Goal: Task Accomplishment & Management: Use online tool/utility

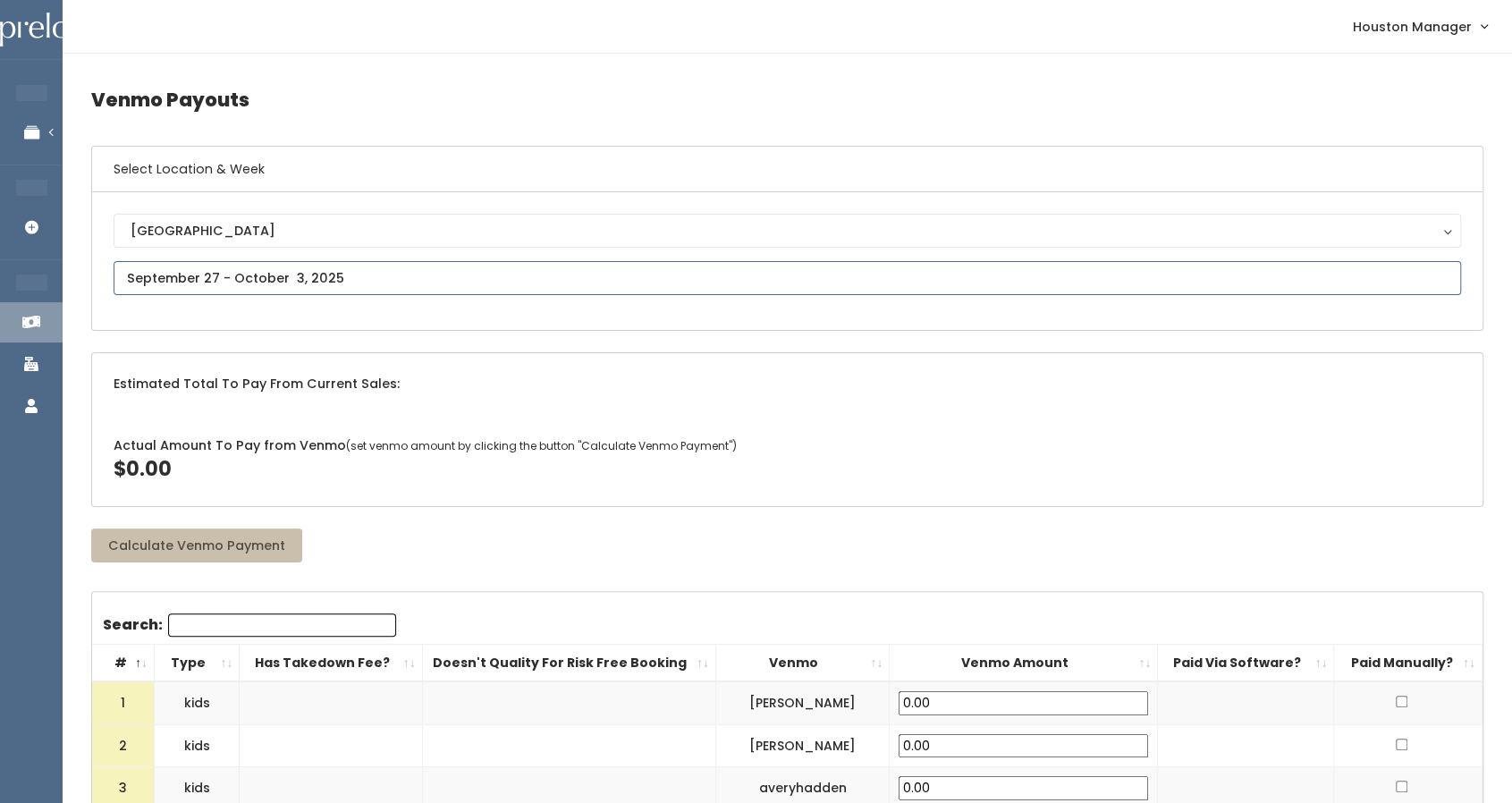
click at [237, 269] on input "text" at bounding box center [787, 278] width 1347 height 34
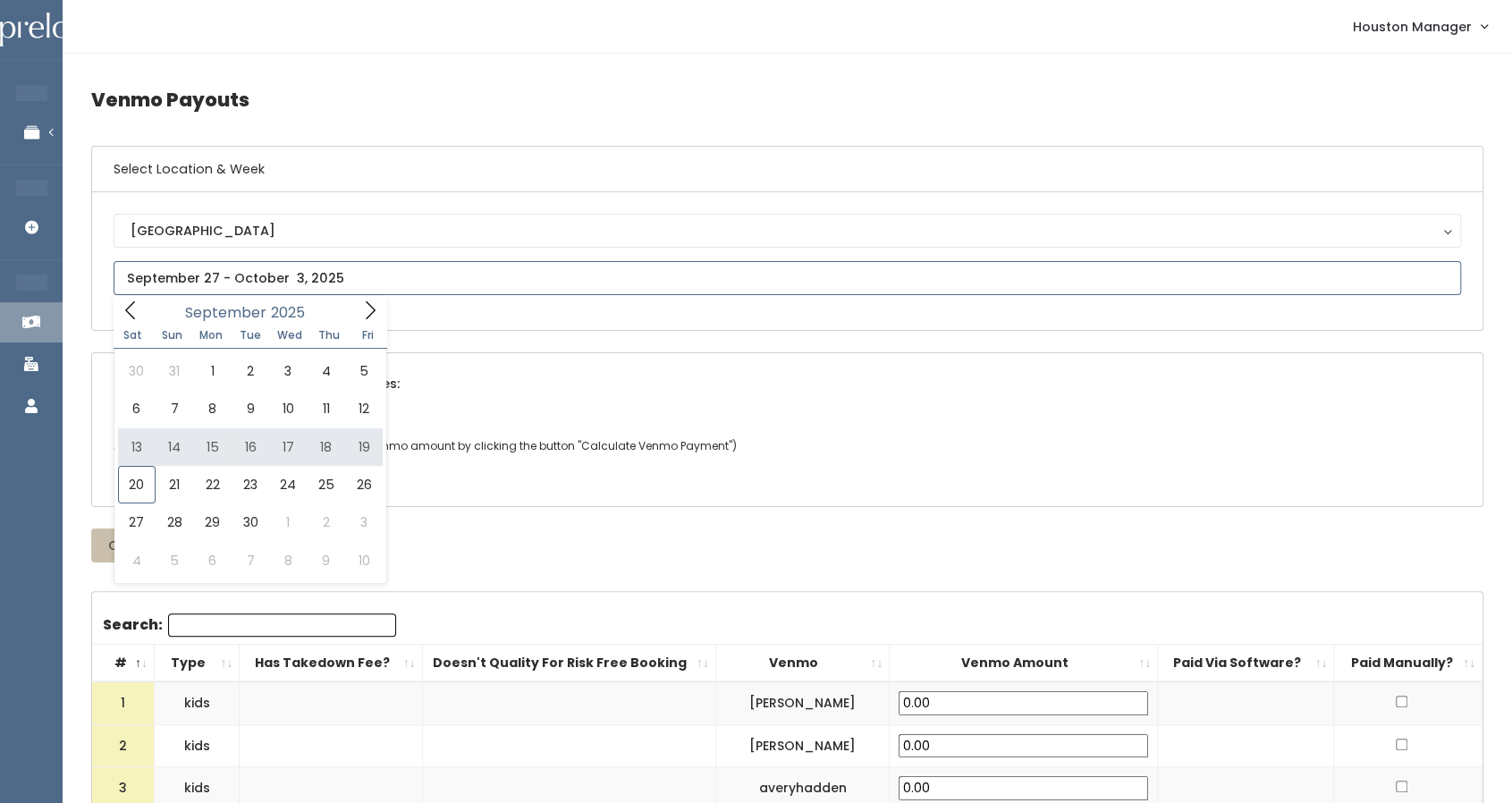
type input "September 13 to September 19"
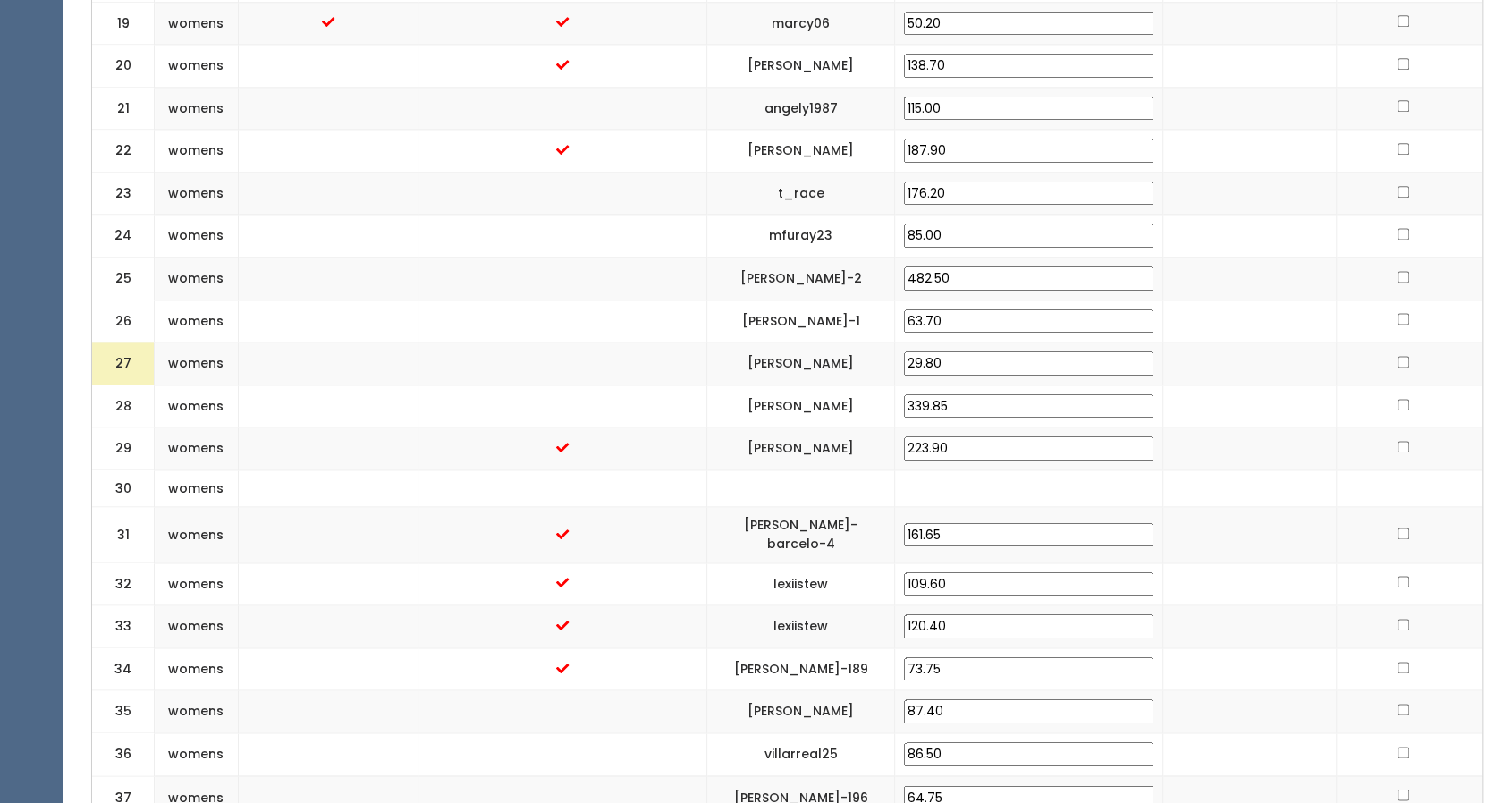
scroll to position [1460, 0]
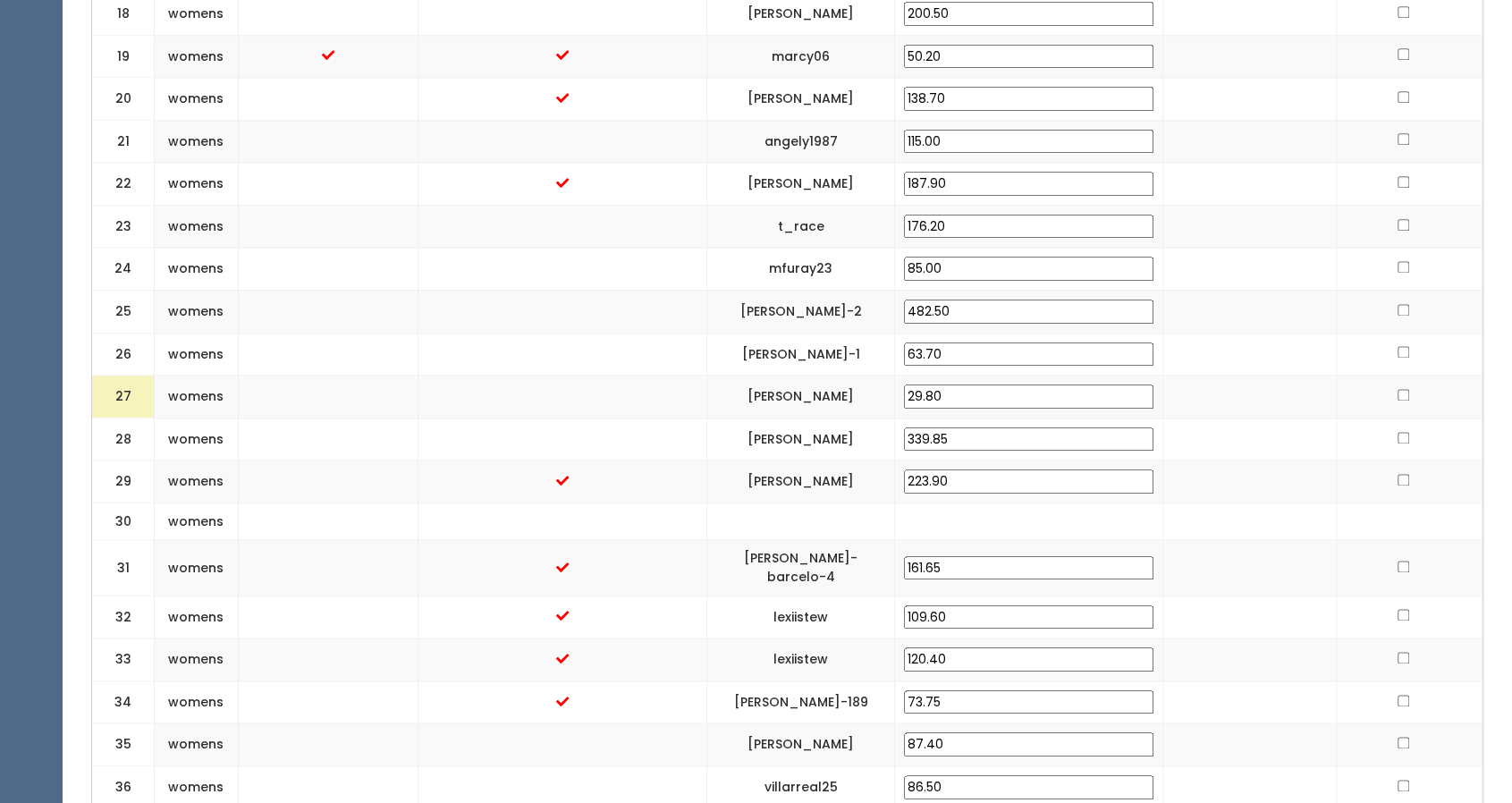
drag, startPoint x: 1000, startPoint y: 370, endPoint x: 959, endPoint y: 368, distance: 41.0
click at [959, 376] on td "29.80" at bounding box center [1029, 397] width 269 height 43
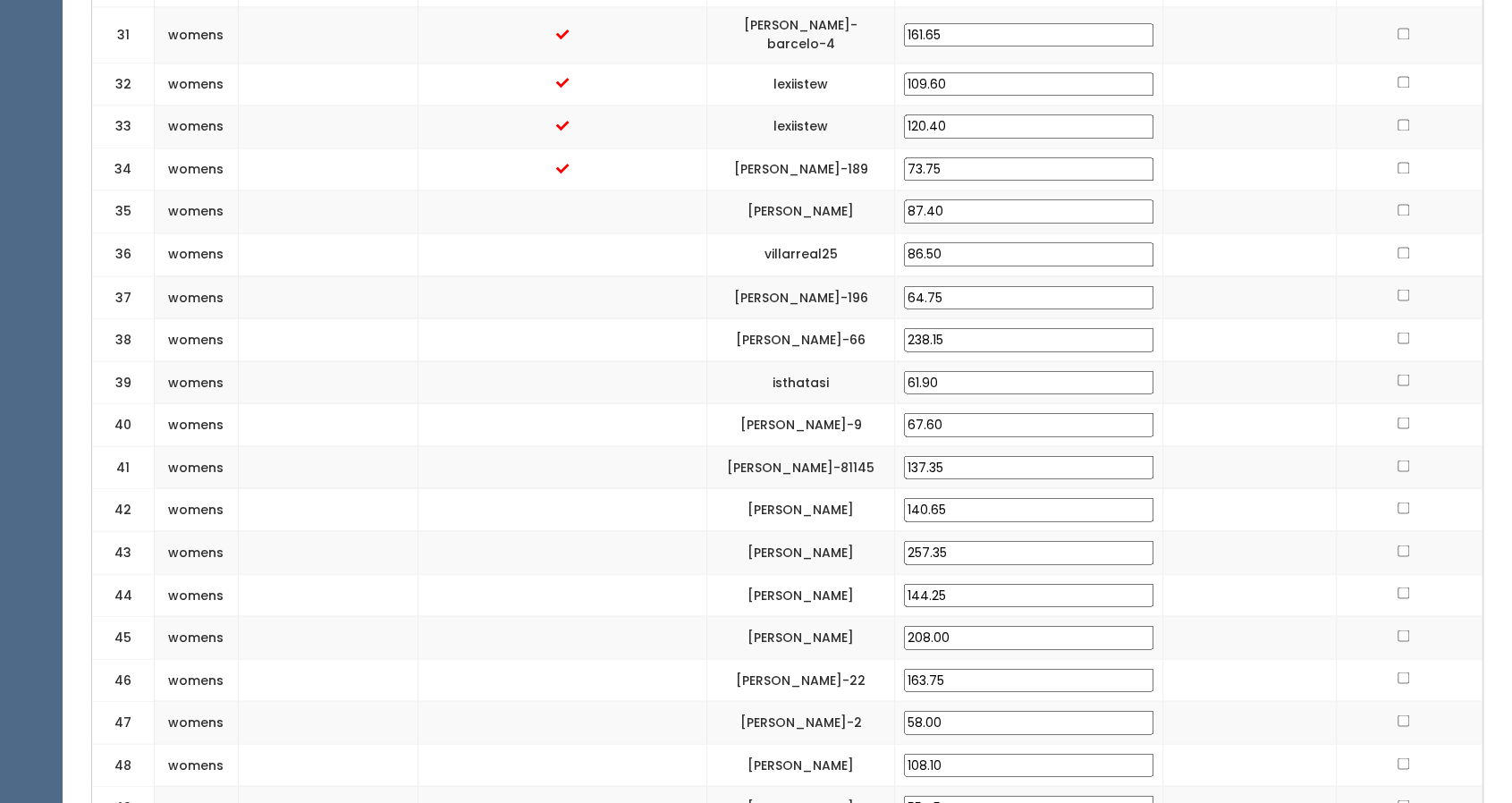
scroll to position [1992, 0]
type input "30"
click at [707, 531] on td at bounding box center [563, 552] width 289 height 43
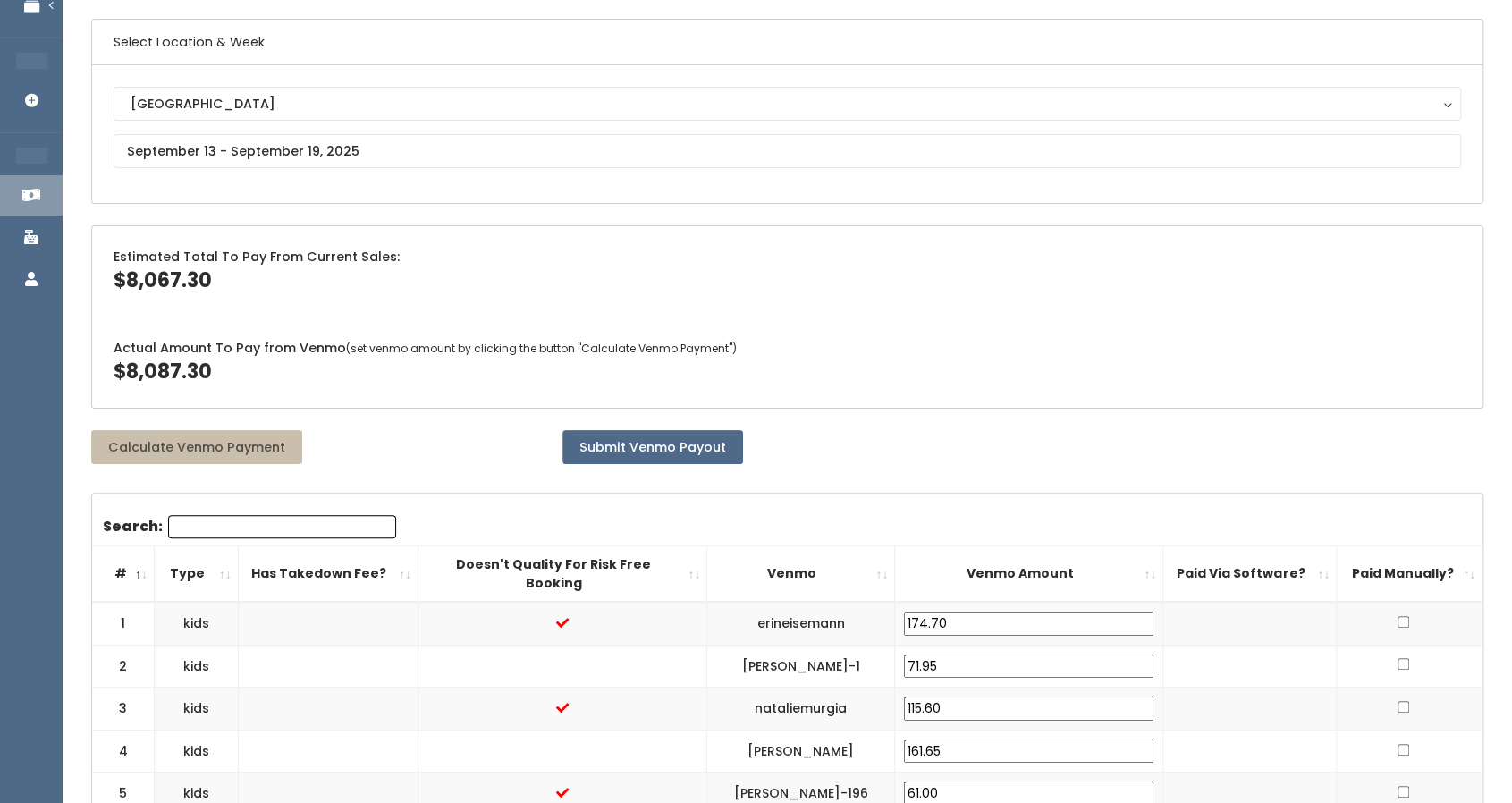
scroll to position [0, 0]
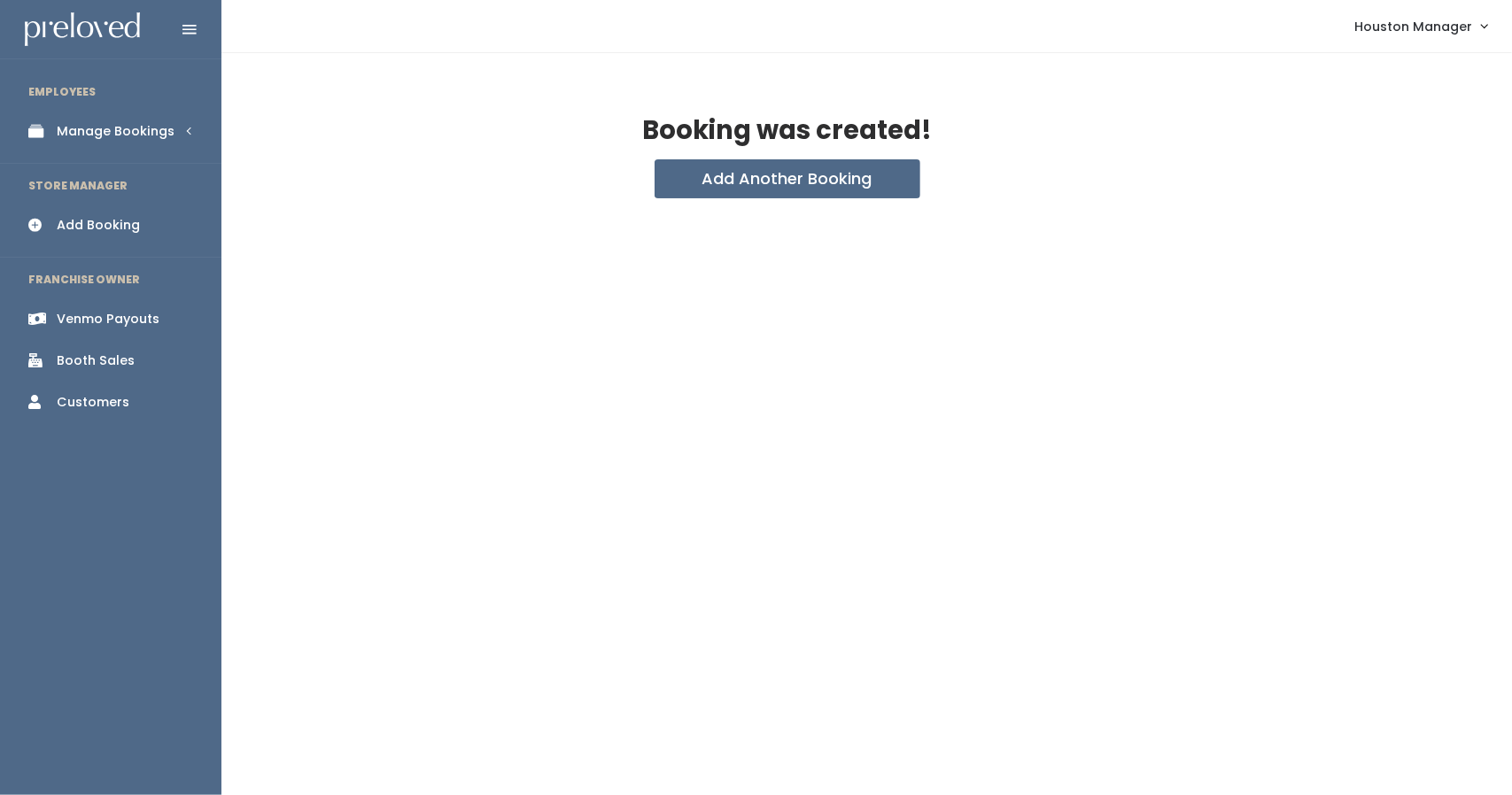
click at [112, 129] on div "Manage Bookings" at bounding box center [115, 132] width 118 height 19
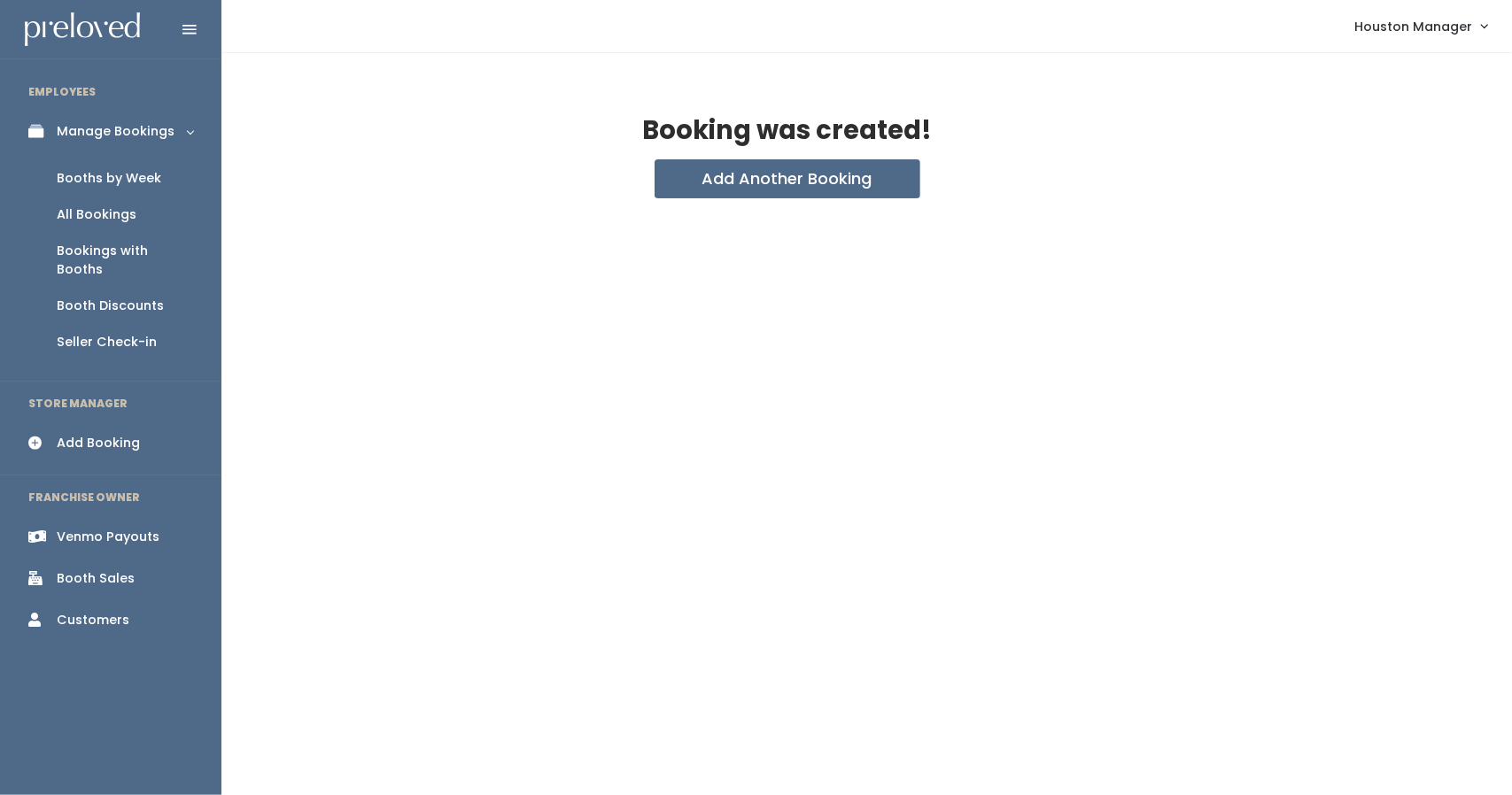
click at [110, 169] on div "Booths by Week" at bounding box center [109, 178] width 105 height 19
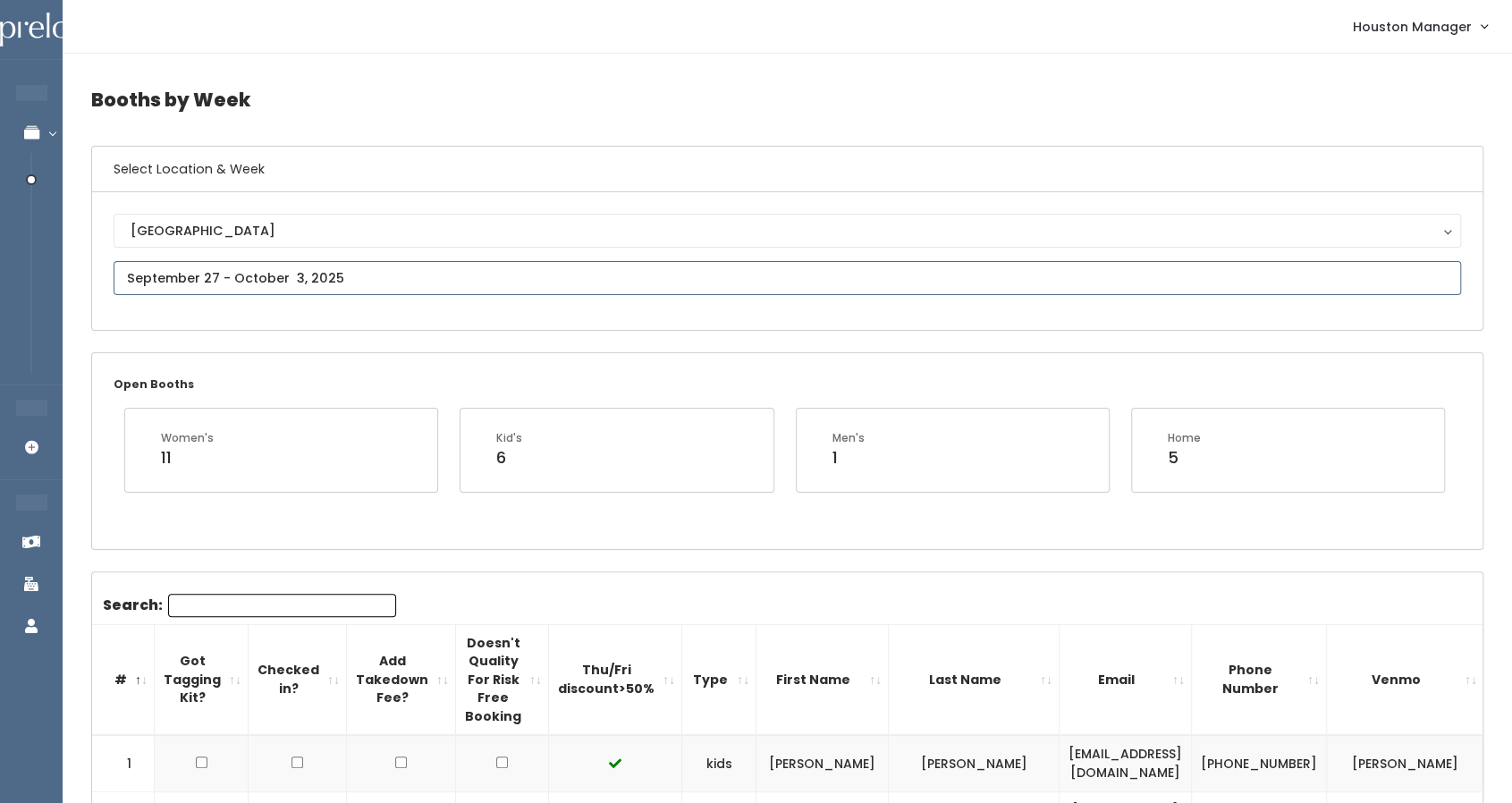
click at [172, 278] on input "text" at bounding box center [787, 278] width 1347 height 34
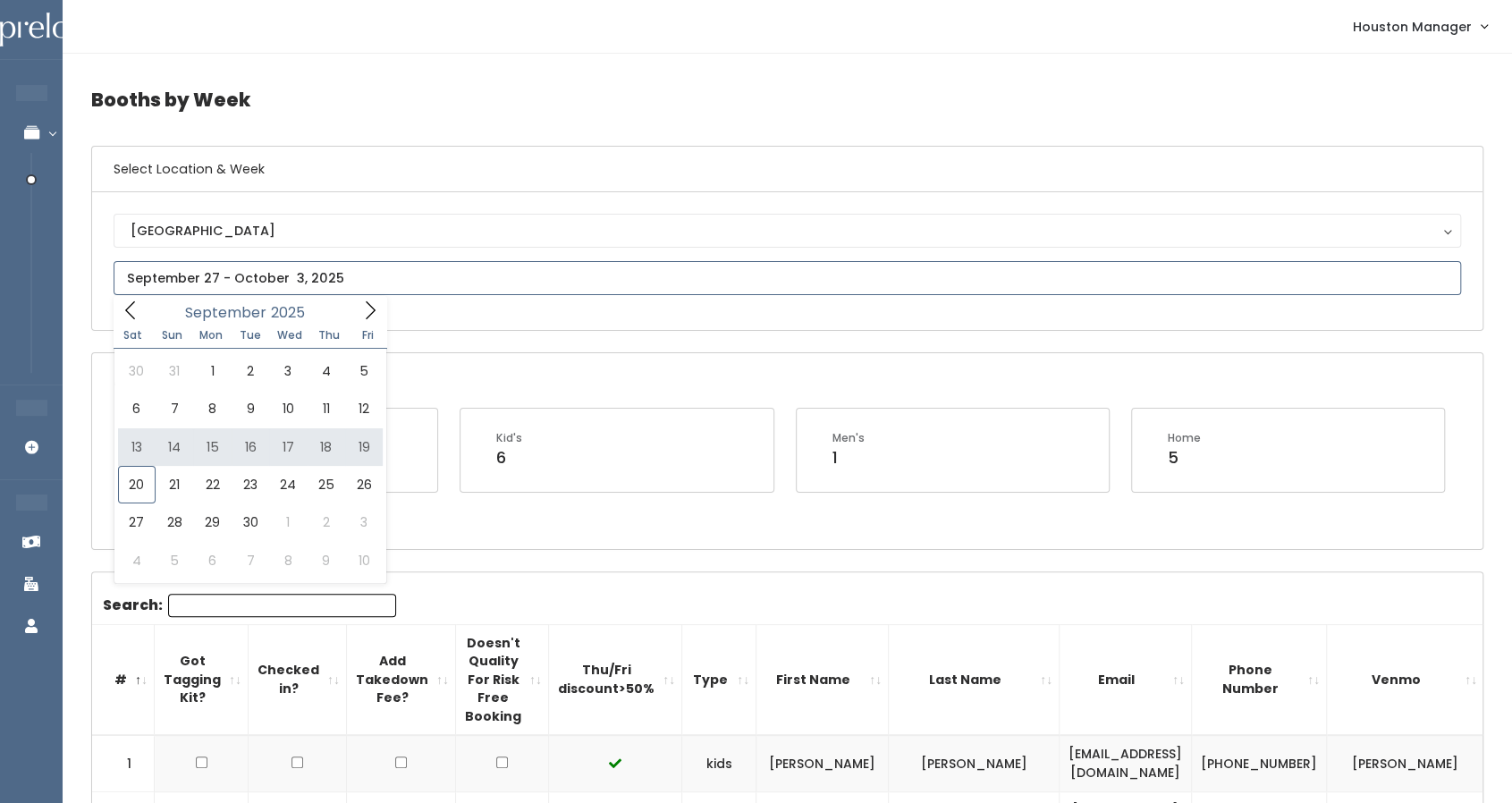
type input "September 13 to September 19"
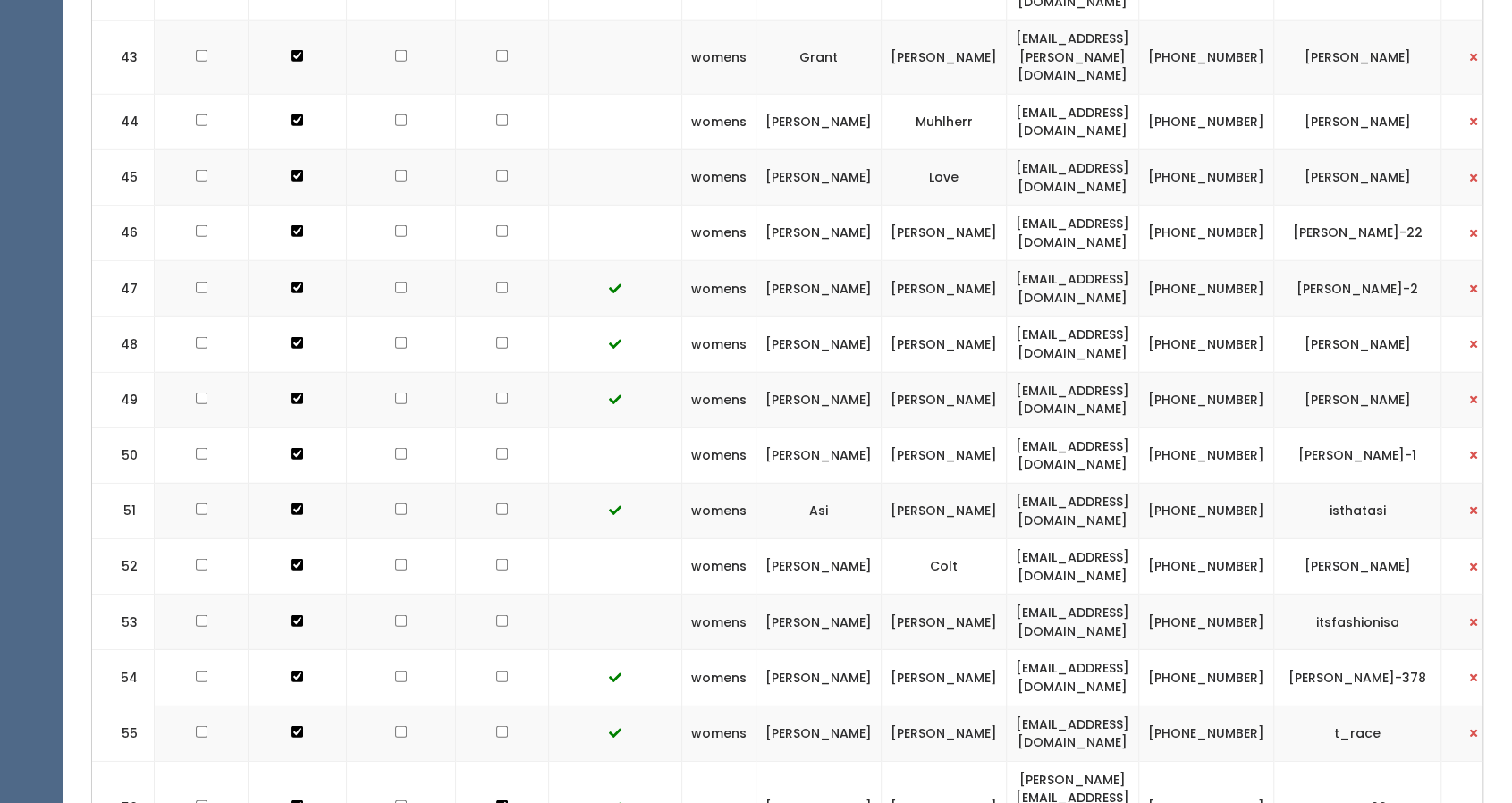
scroll to position [3136, 0]
click at [397, 798] on input "checkbox" at bounding box center [401, 804] width 12 height 12
checkbox input "true"
click at [499, 798] on input "checkbox" at bounding box center [502, 804] width 12 height 12
checkbox input "false"
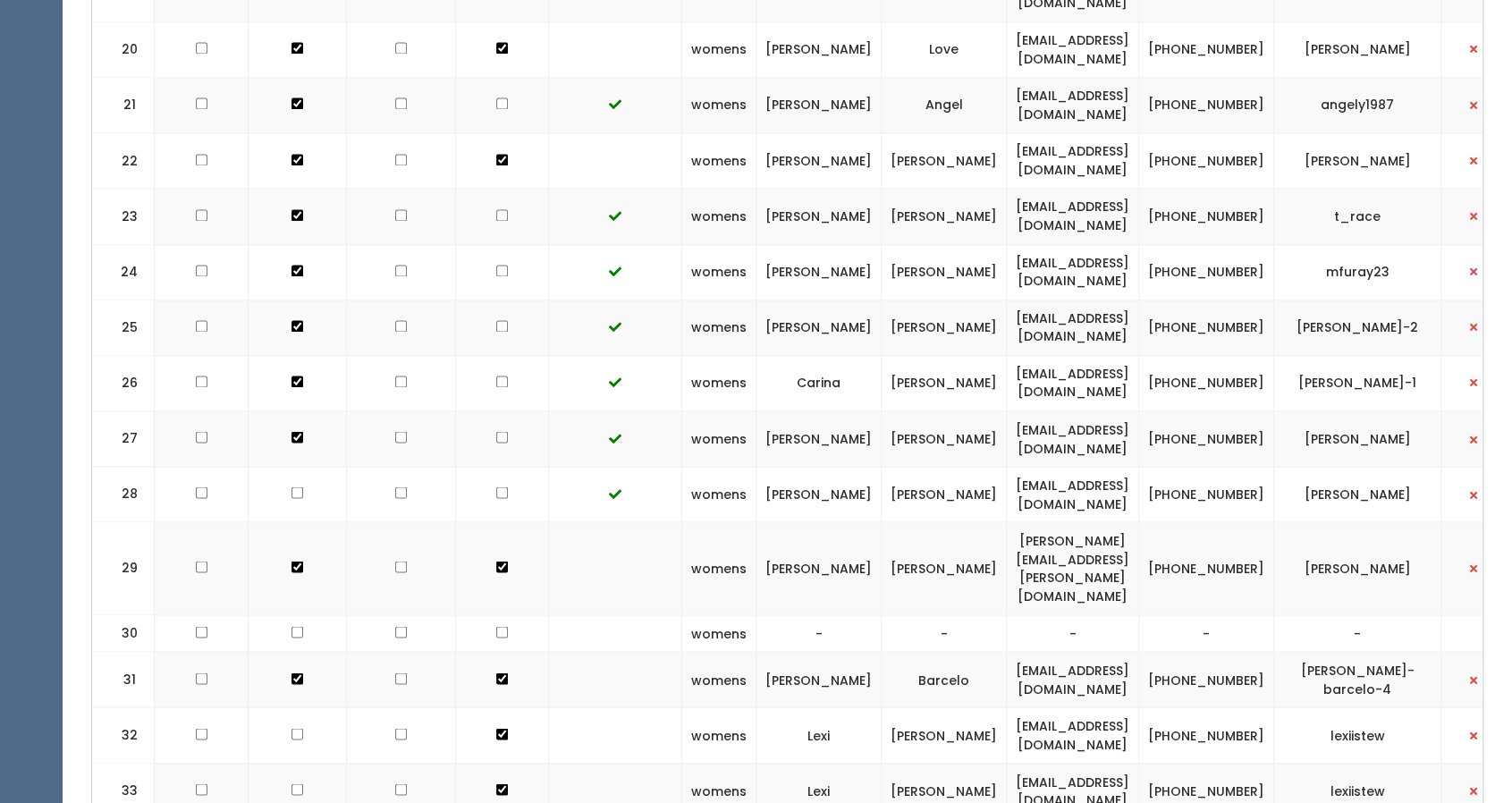
scroll to position [1835, 0]
click at [395, 562] on input "checkbox" at bounding box center [401, 567] width 12 height 12
checkbox input "true"
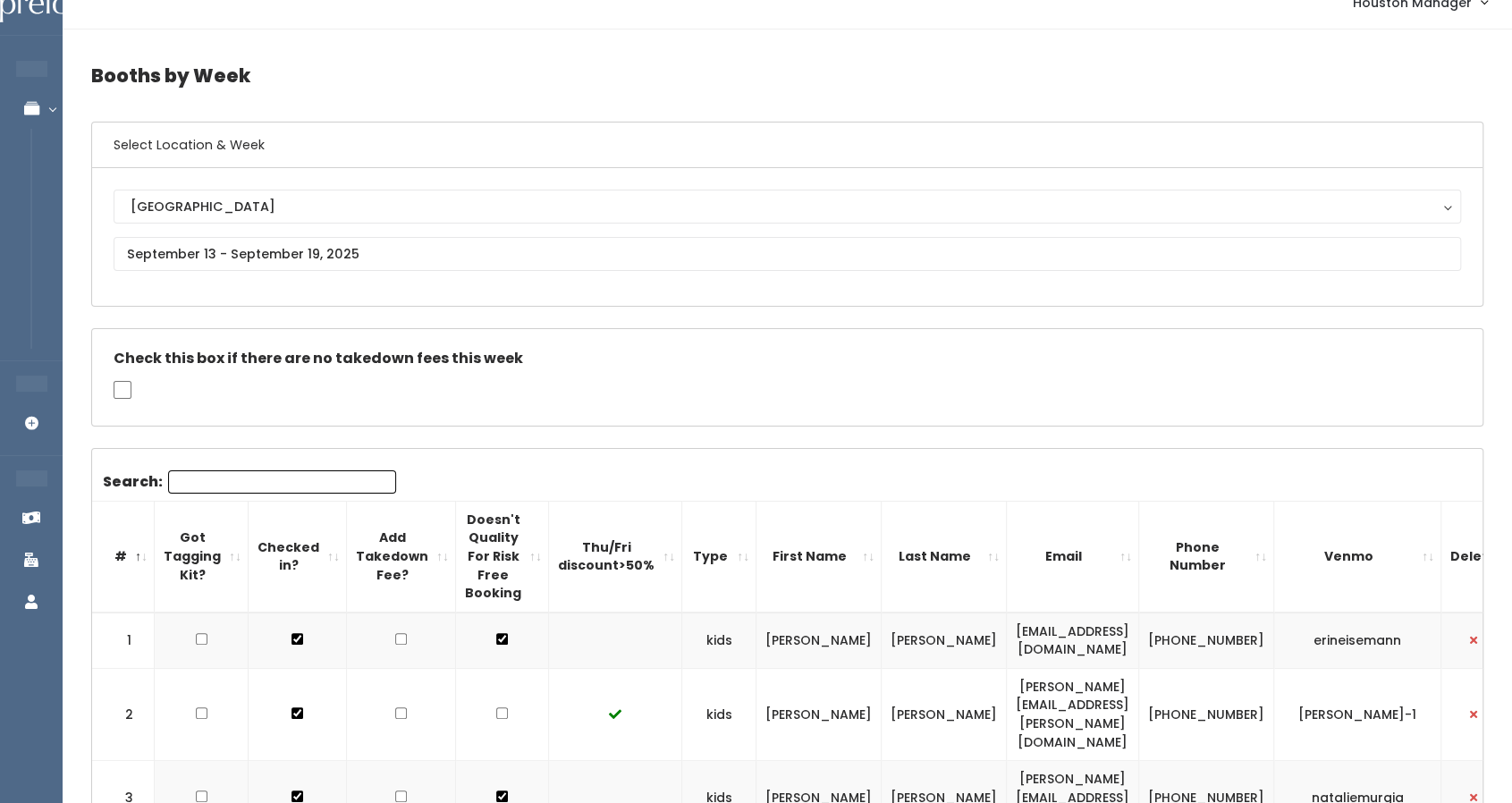
scroll to position [0, 0]
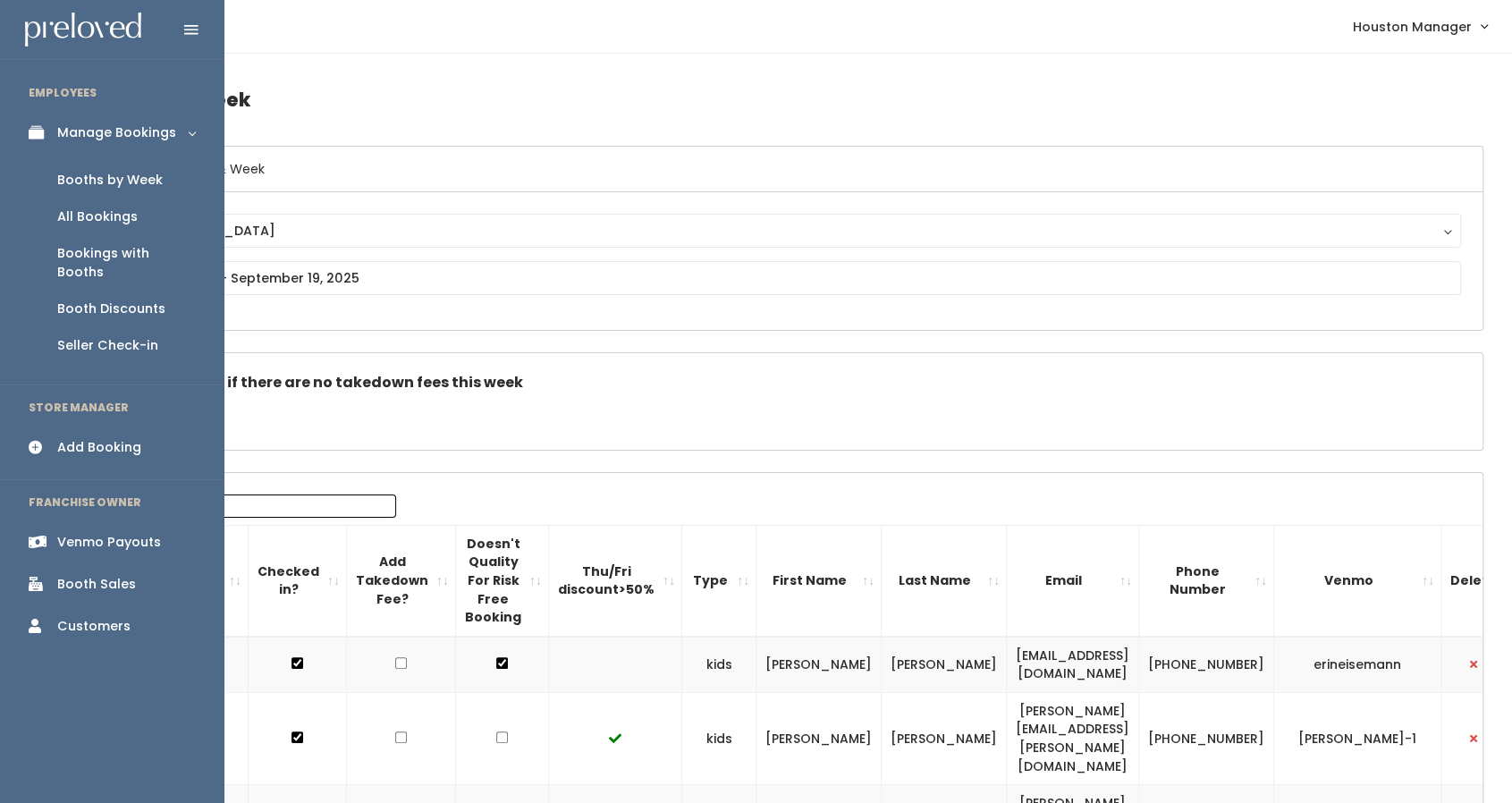
click at [78, 575] on div "Booth Sales" at bounding box center [96, 584] width 78 height 19
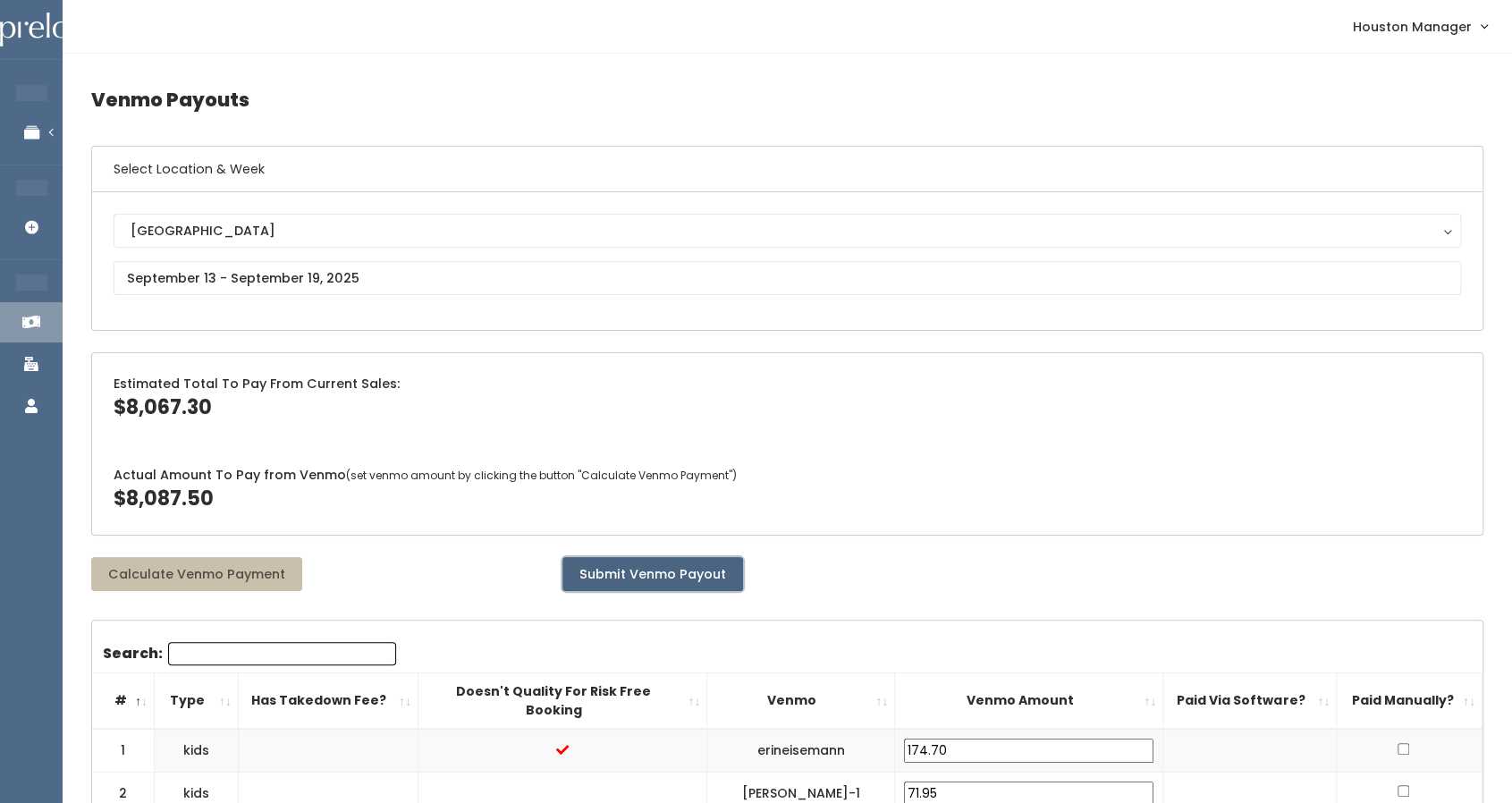
click at [686, 570] on button "Submit Venmo Payout" at bounding box center [653, 574] width 180 height 34
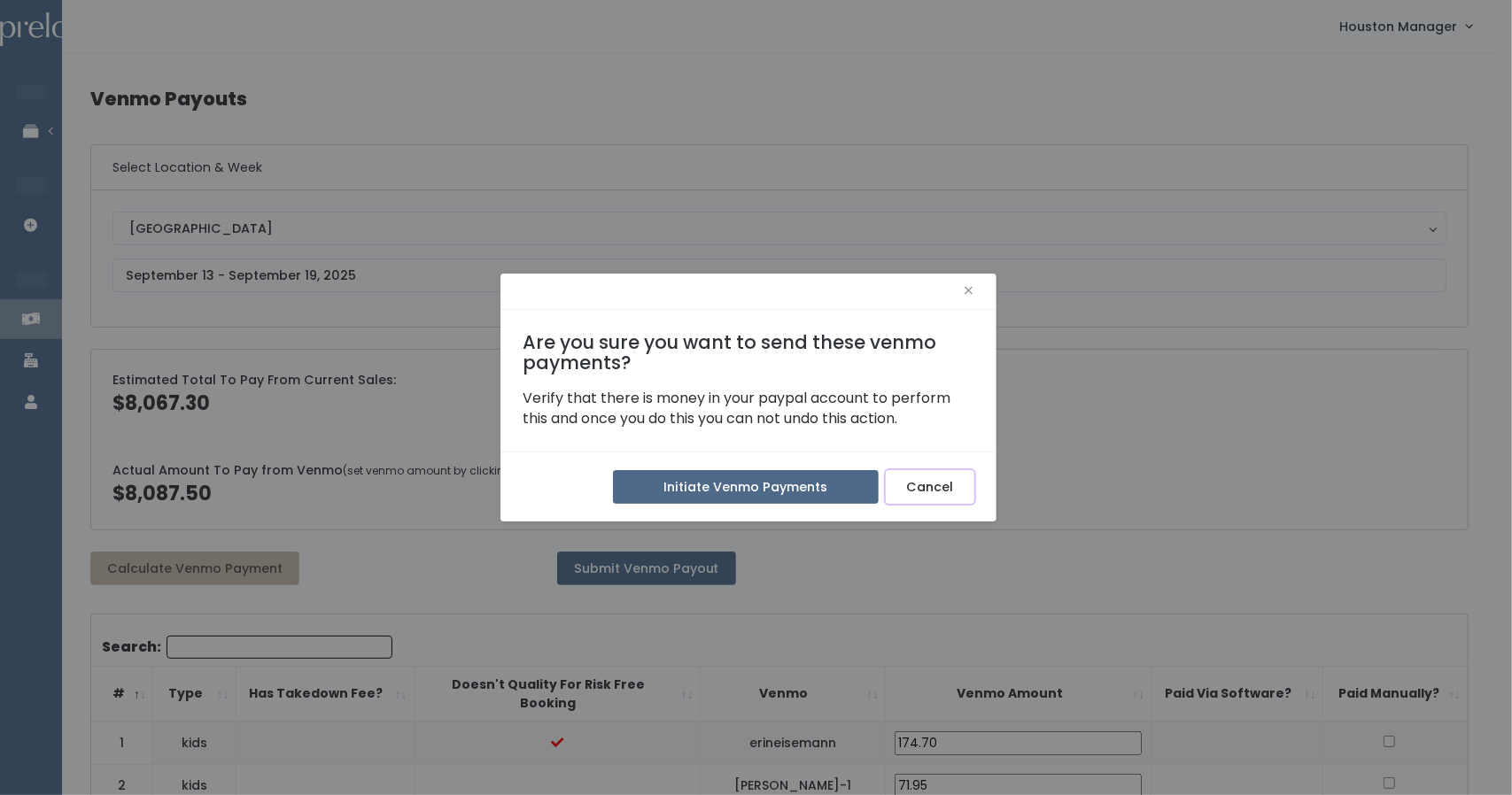
click at [926, 482] on button "Cancel" at bounding box center [930, 487] width 88 height 33
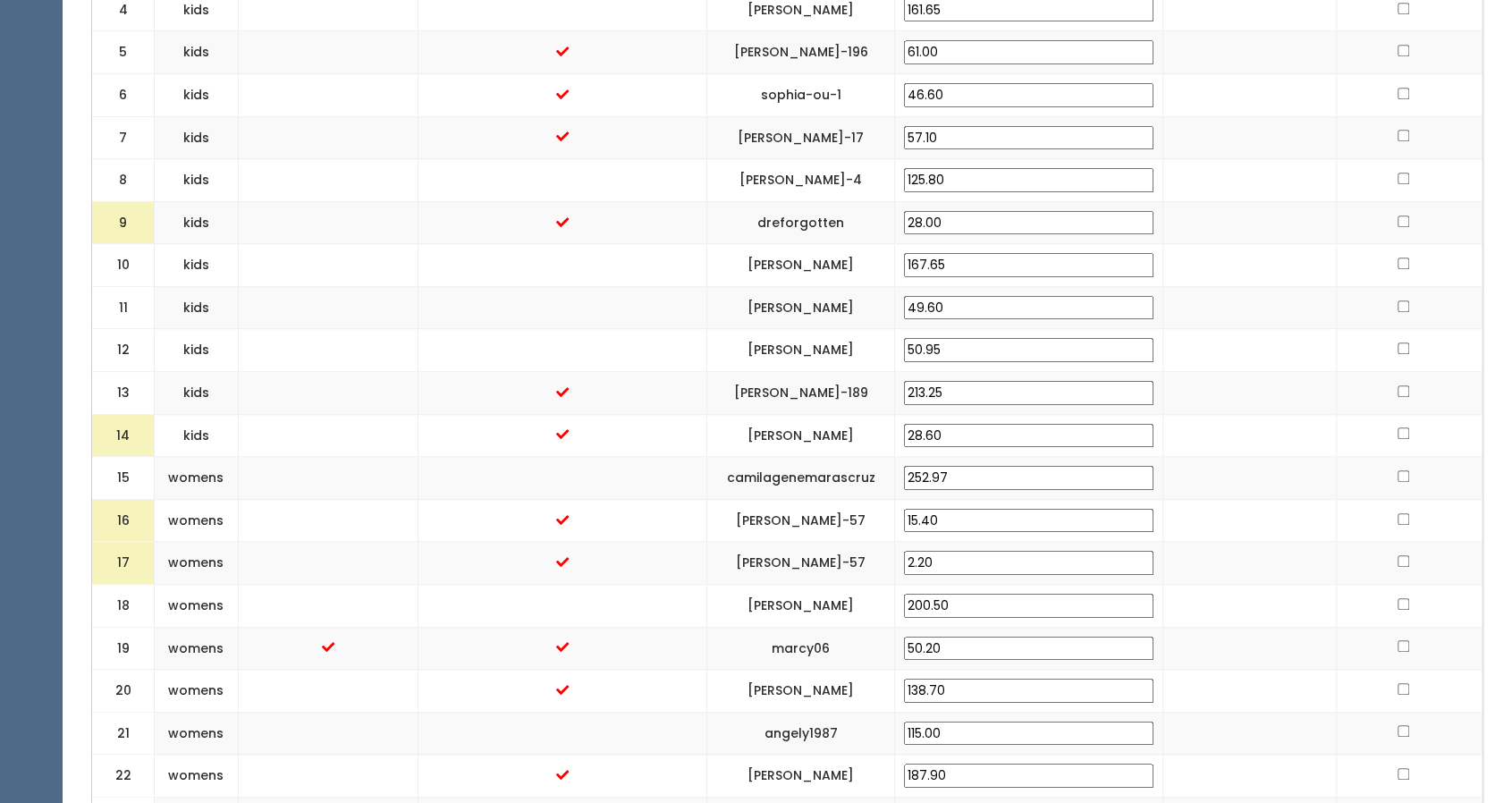
scroll to position [828, 0]
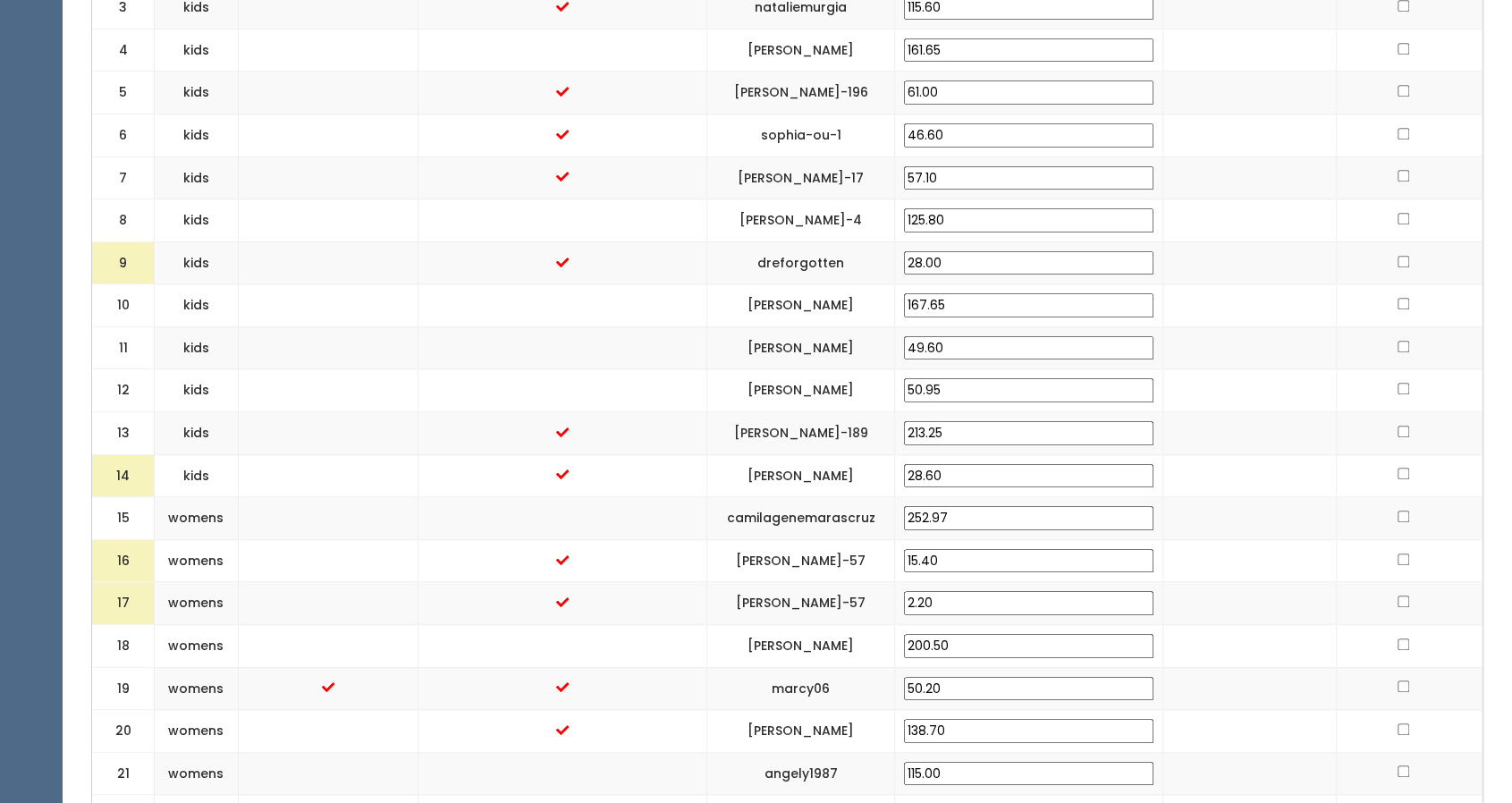
drag, startPoint x: 1002, startPoint y: 242, endPoint x: 943, endPoint y: 242, distance: 59.0
click at [943, 242] on td "28.00" at bounding box center [1029, 262] width 269 height 43
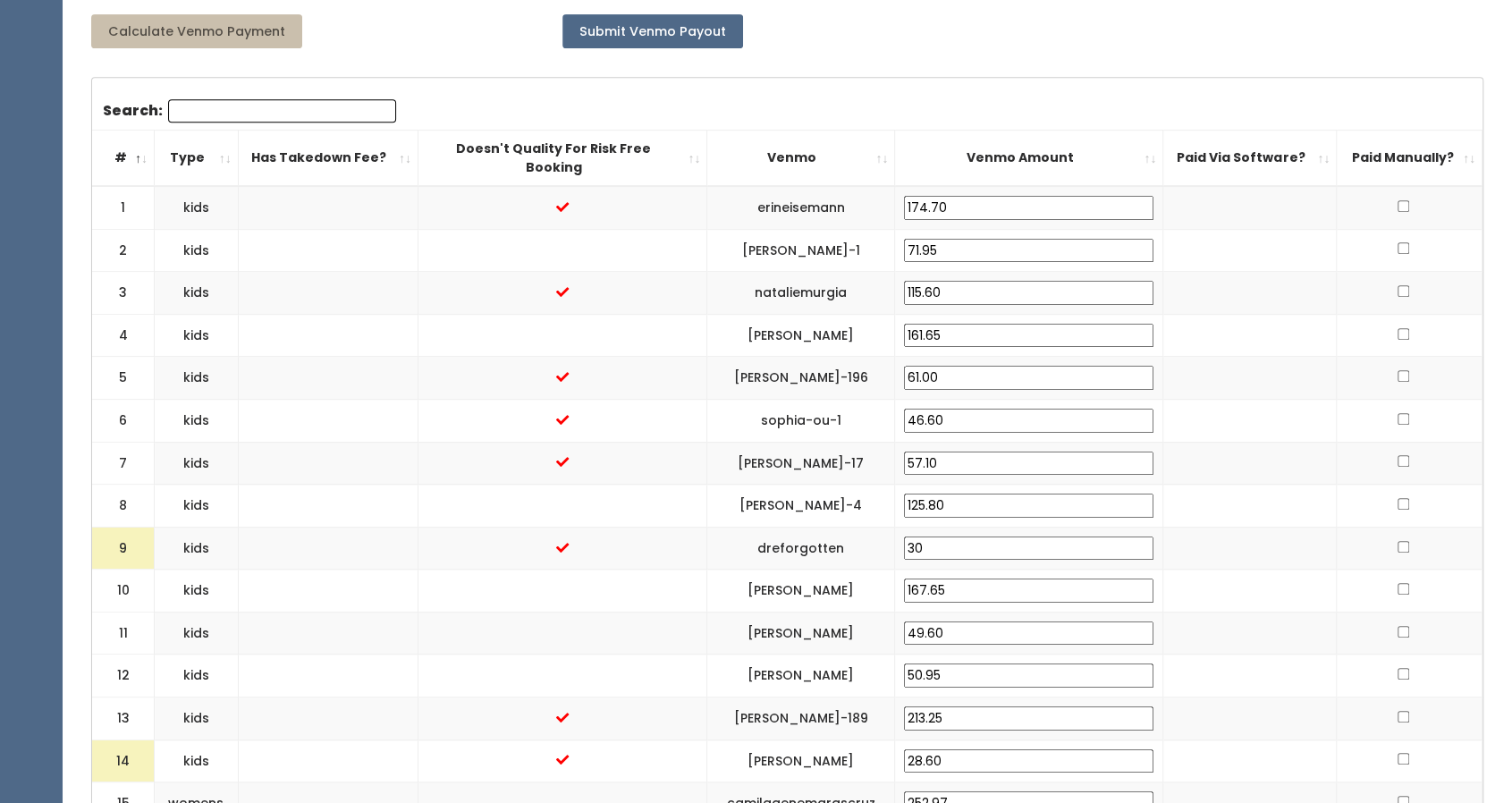
scroll to position [544, 0]
type input "30"
click at [805, 569] on td "nicole-luijer" at bounding box center [801, 590] width 188 height 43
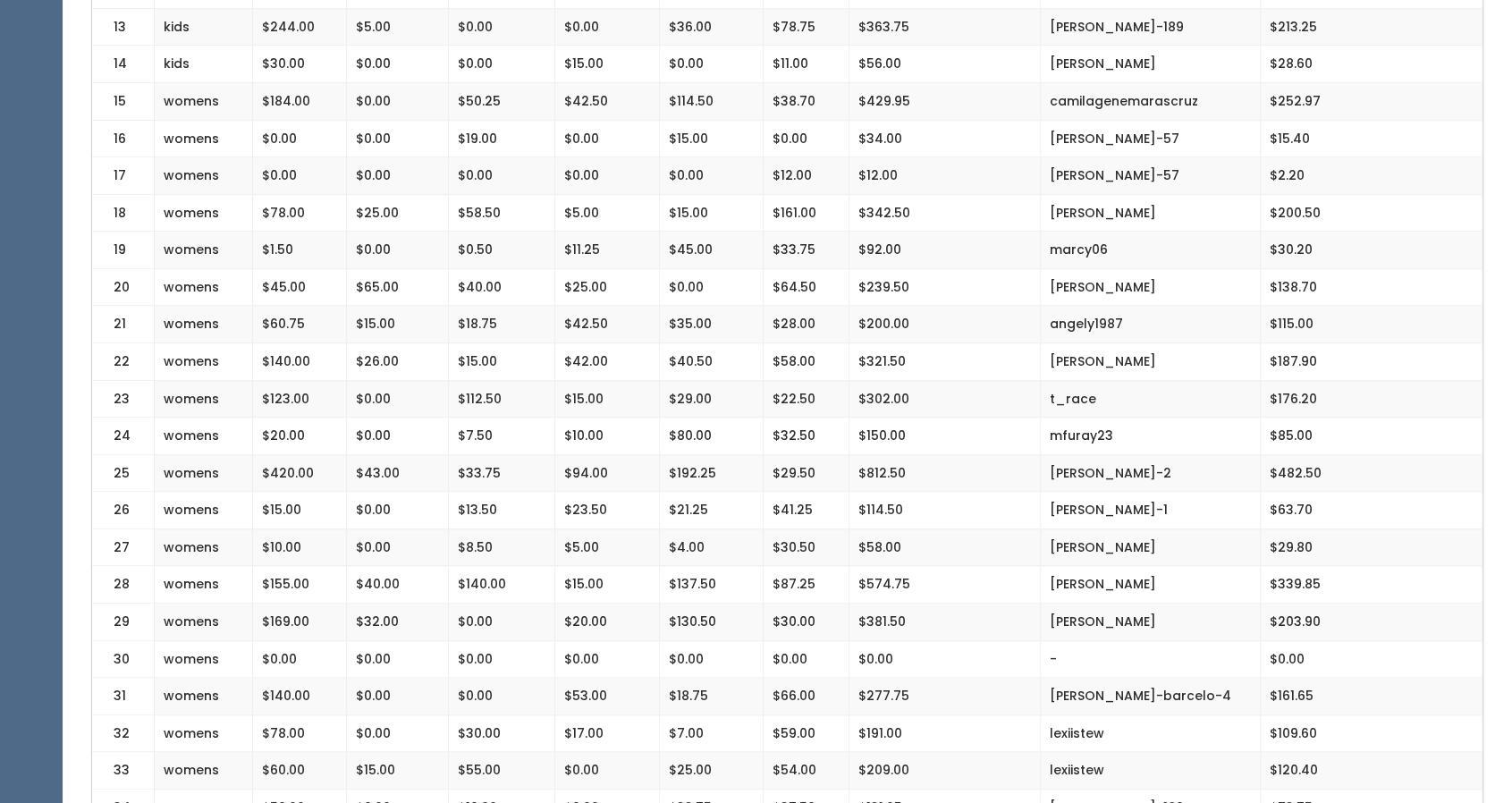
scroll to position [882, 0]
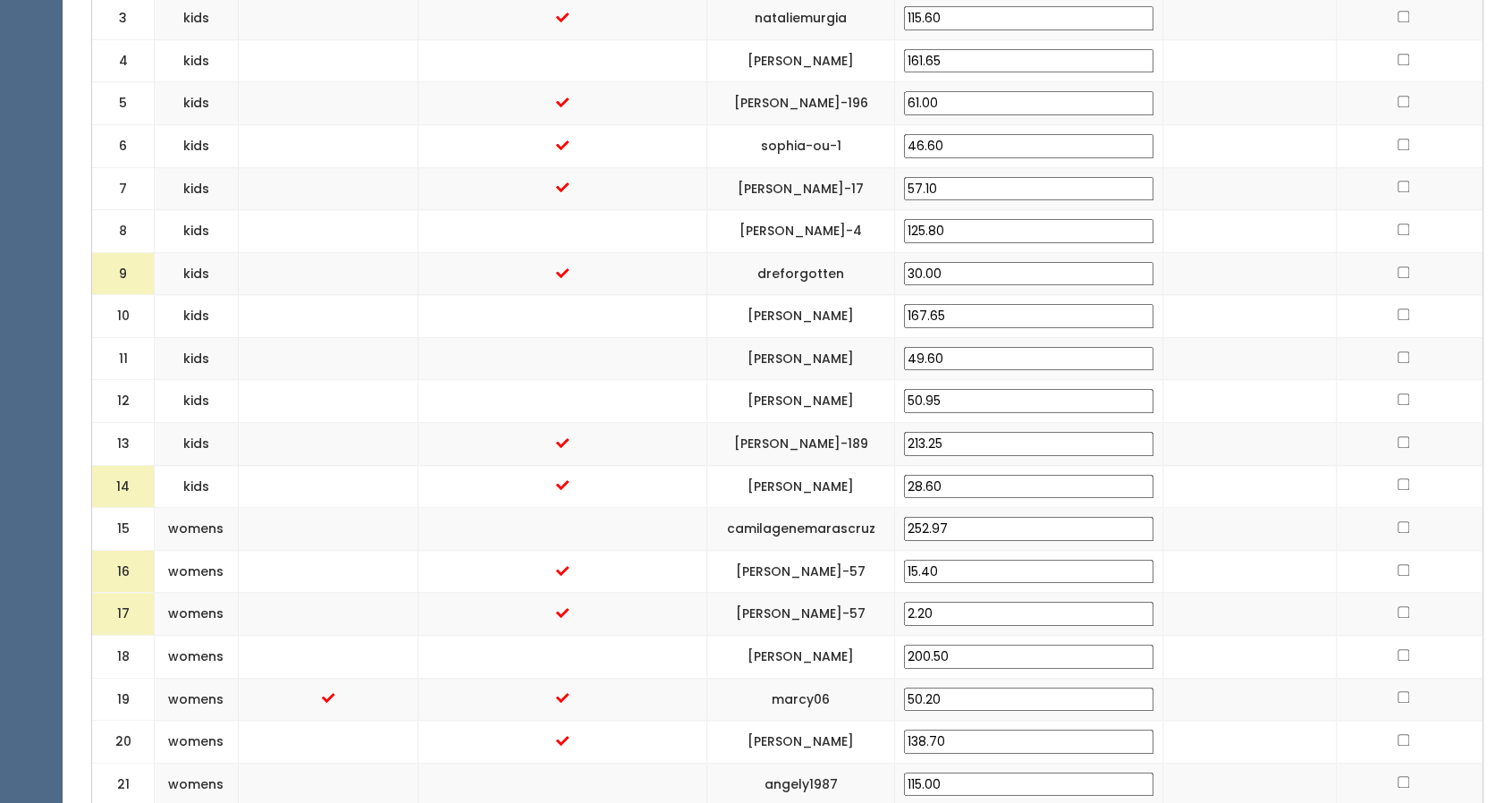
scroll to position [817, 0]
drag, startPoint x: 1012, startPoint y: 249, endPoint x: 959, endPoint y: 249, distance: 53.0
click at [959, 253] on td "30.00" at bounding box center [1029, 274] width 269 height 43
type input "3"
type input "28"
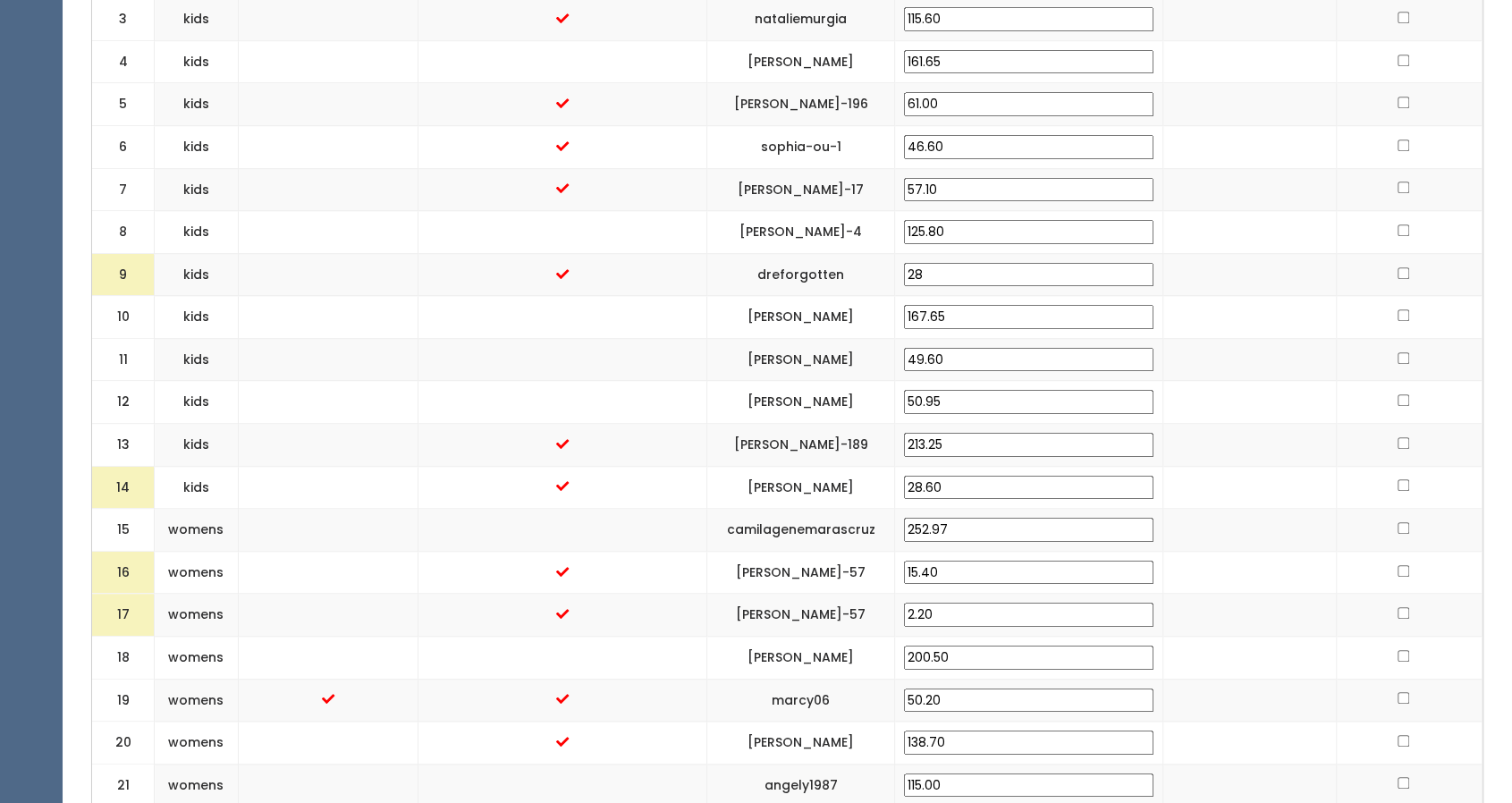
click at [1215, 269] on td at bounding box center [1250, 274] width 174 height 43
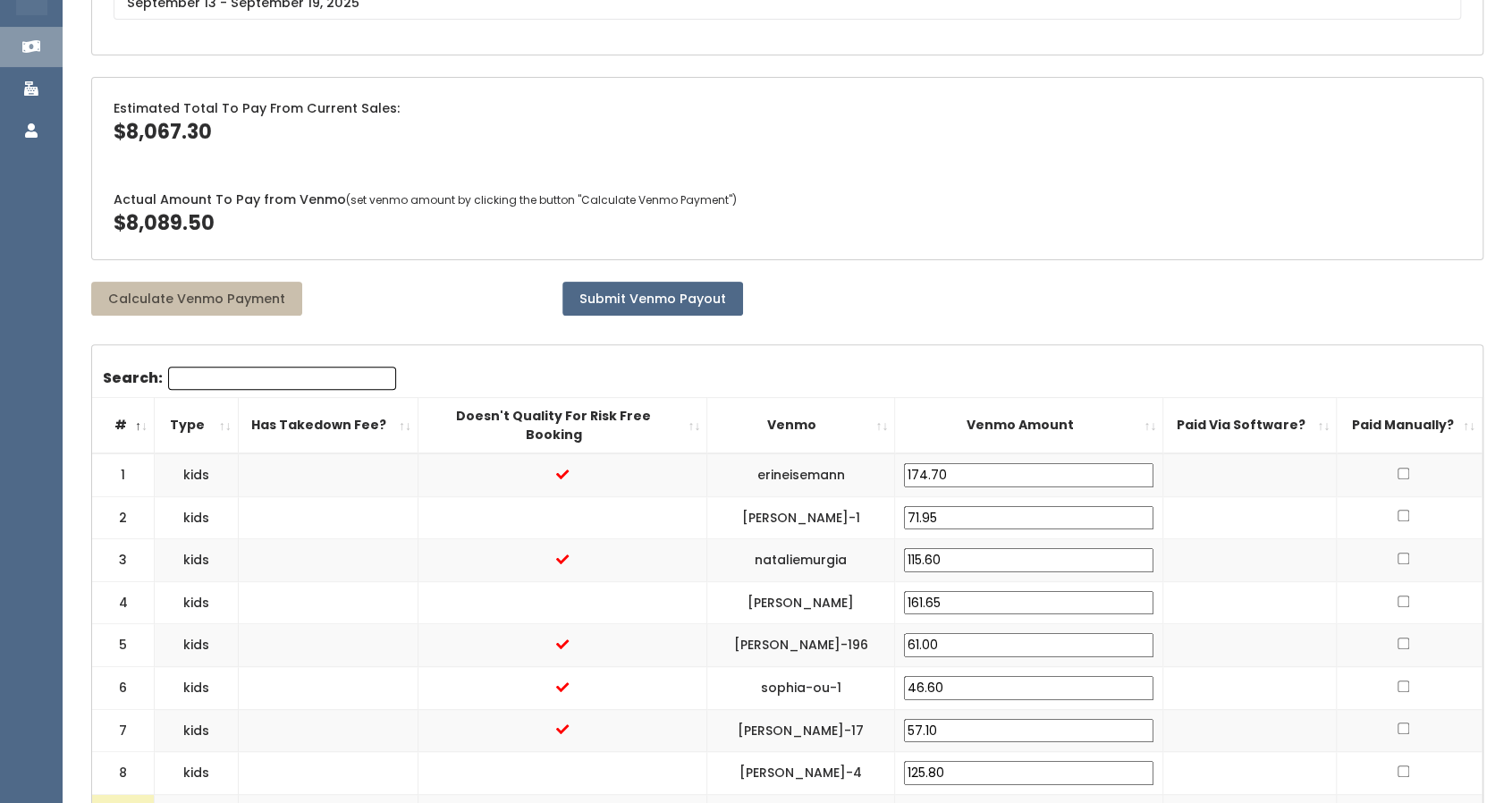
scroll to position [0, 0]
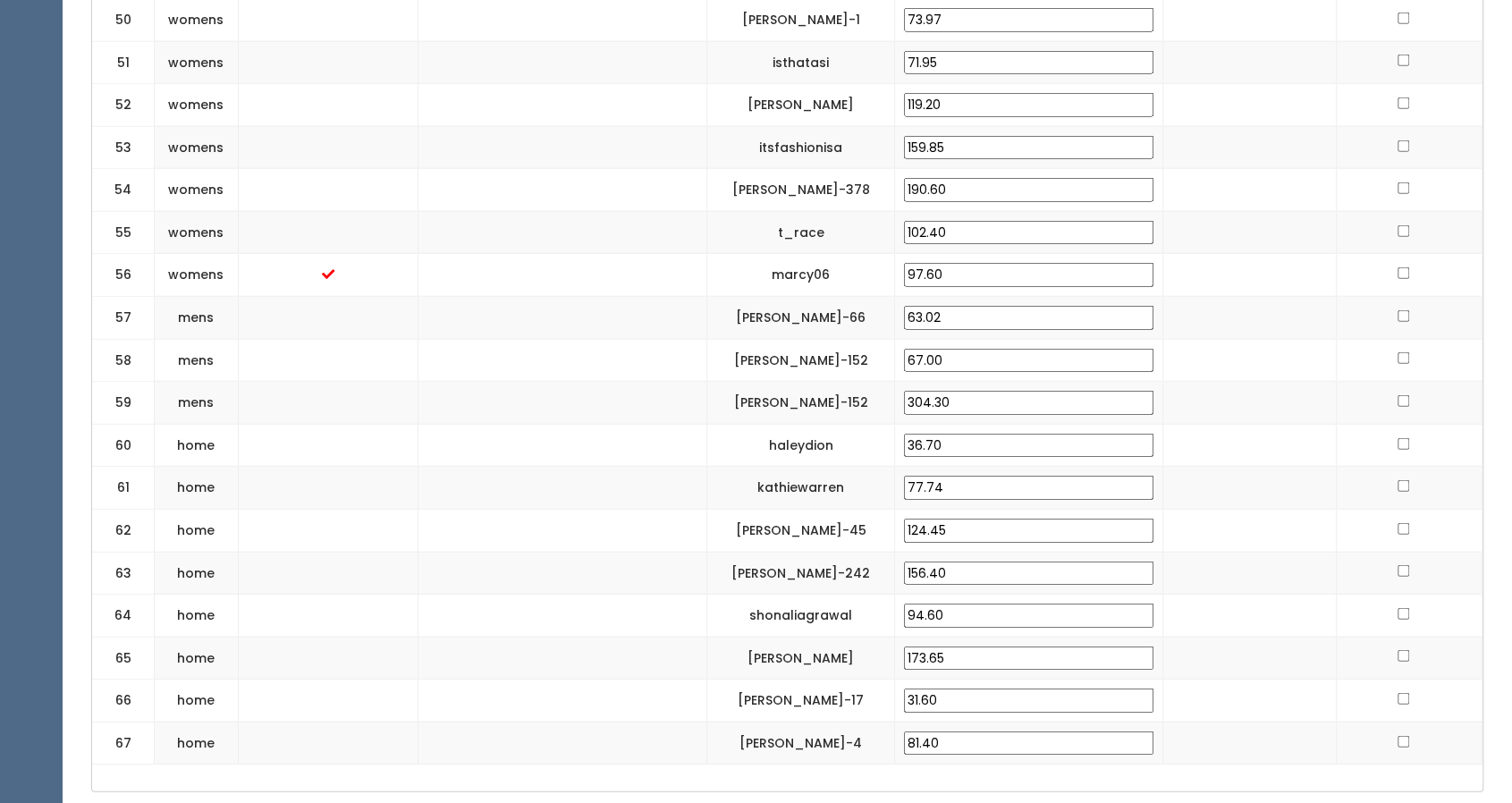
scroll to position [2831, 0]
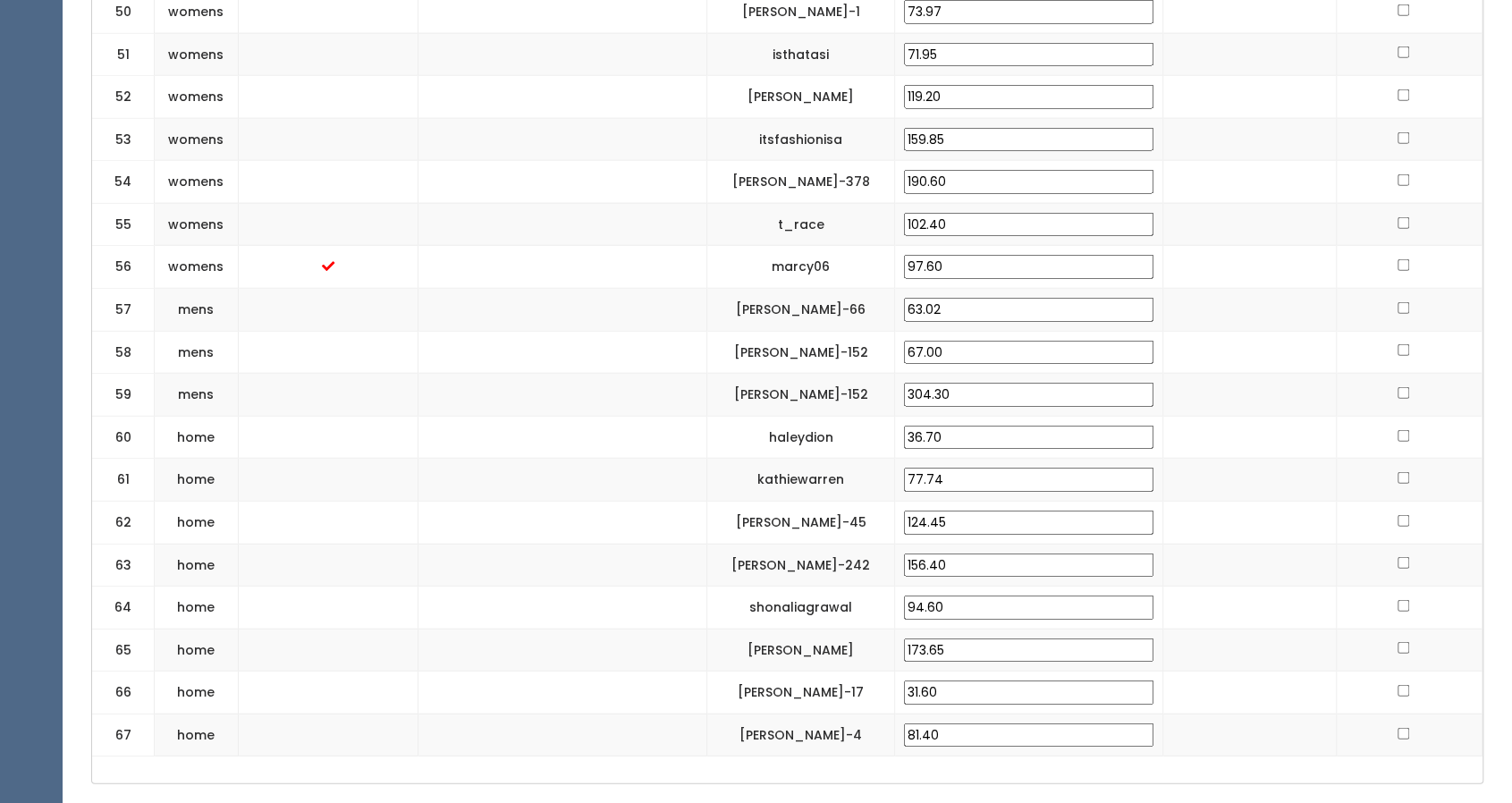
click at [541, 330] on td at bounding box center [563, 351] width 289 height 43
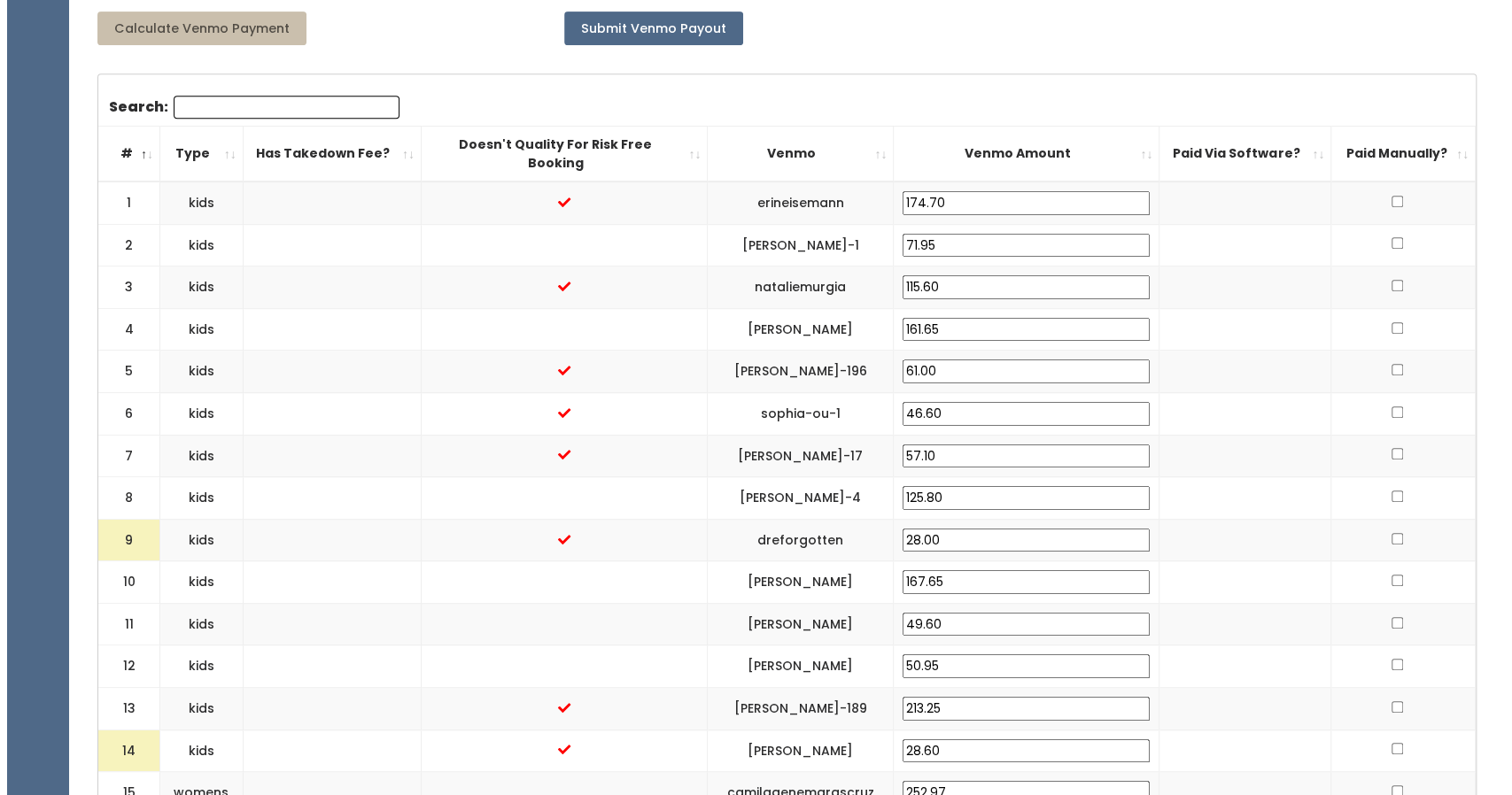
scroll to position [535, 0]
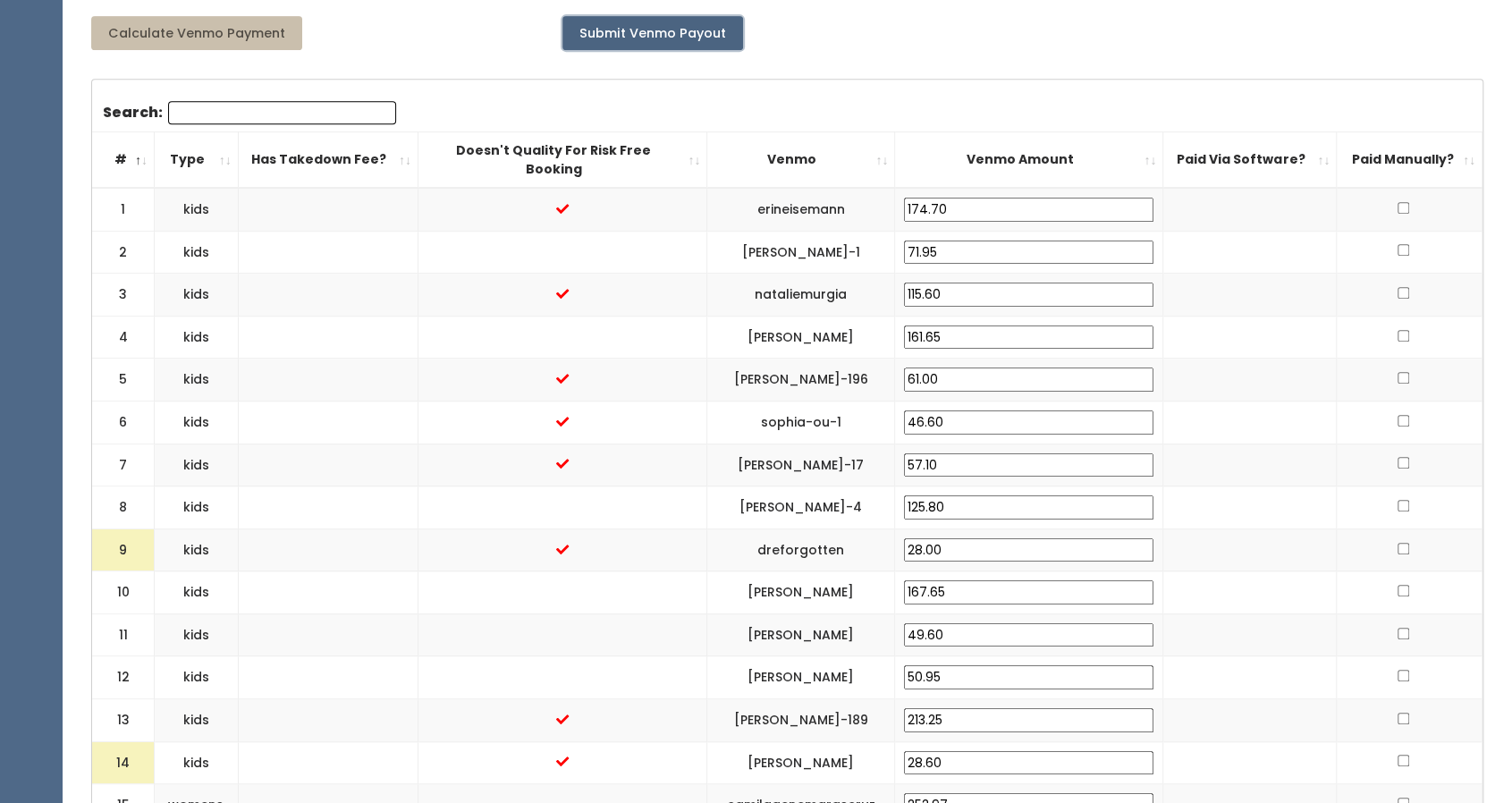
click at [624, 46] on button "Submit Venmo Payout" at bounding box center [653, 33] width 180 height 34
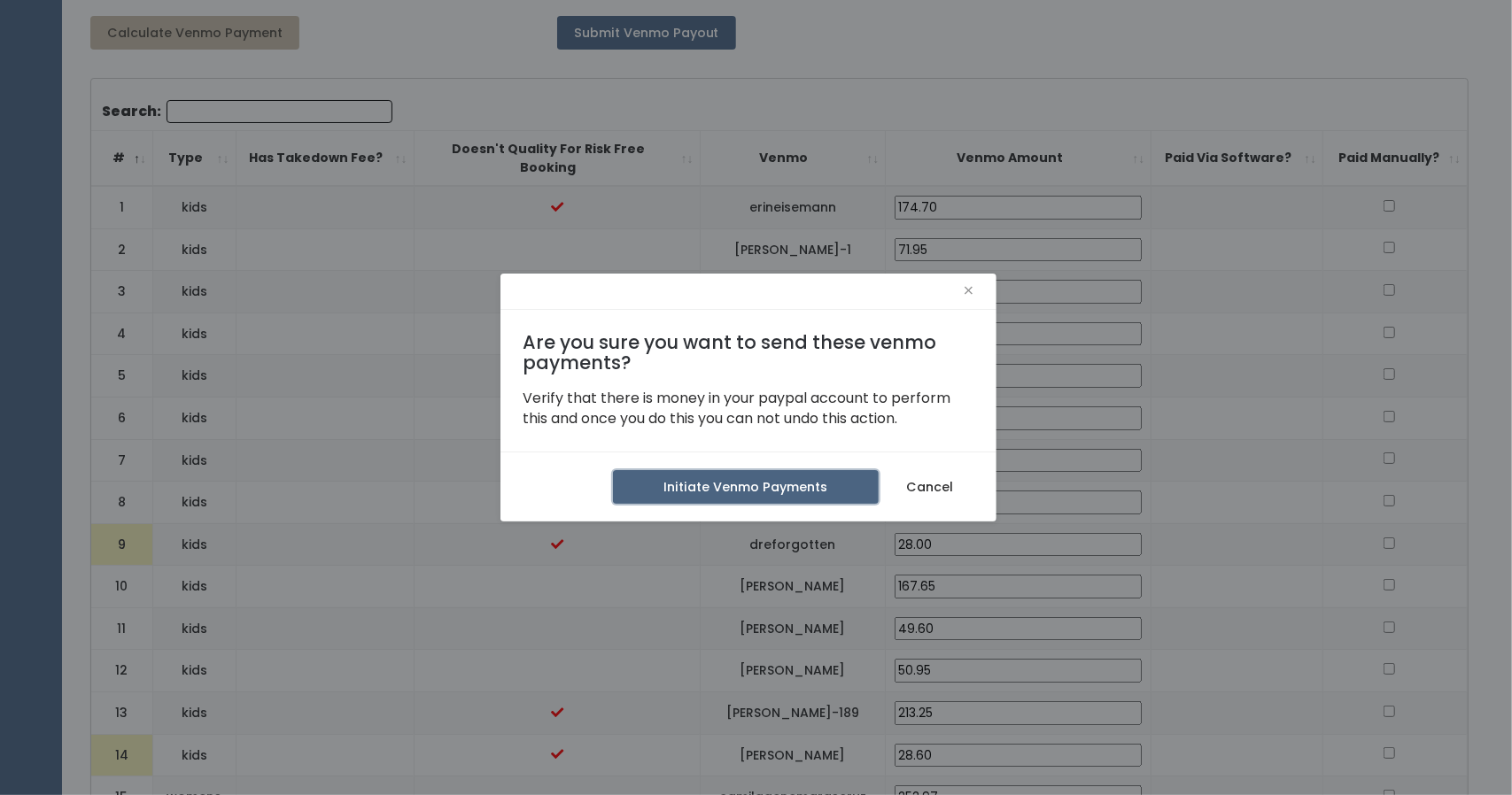
click at [693, 489] on button "Initiate Venmo Payments" at bounding box center [746, 487] width 266 height 33
